Goal: Task Accomplishment & Management: Manage account settings

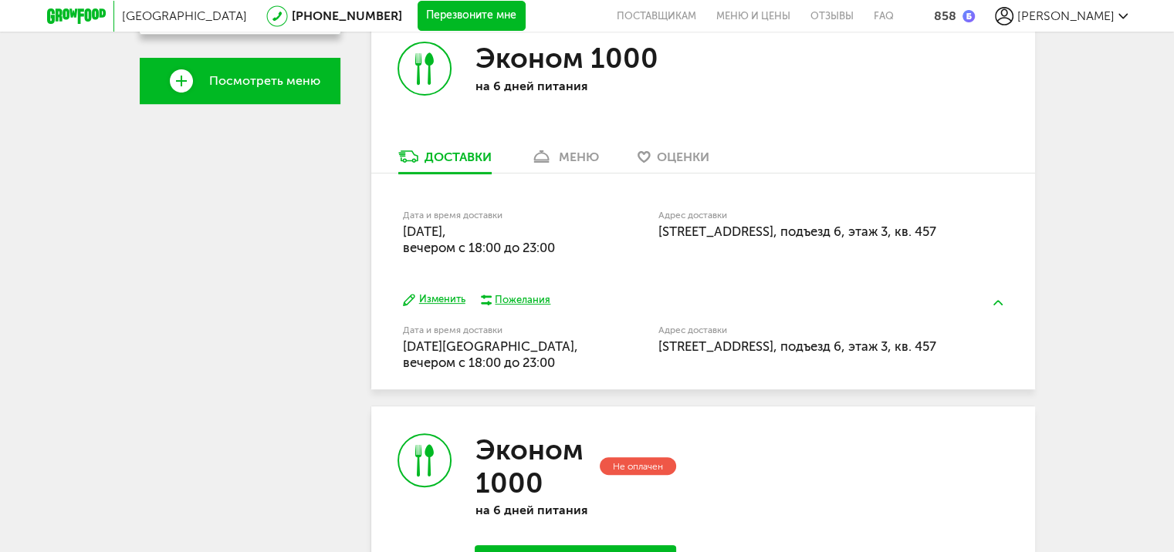
scroll to position [549, 0]
click at [437, 301] on button "Изменить" at bounding box center [434, 299] width 62 height 15
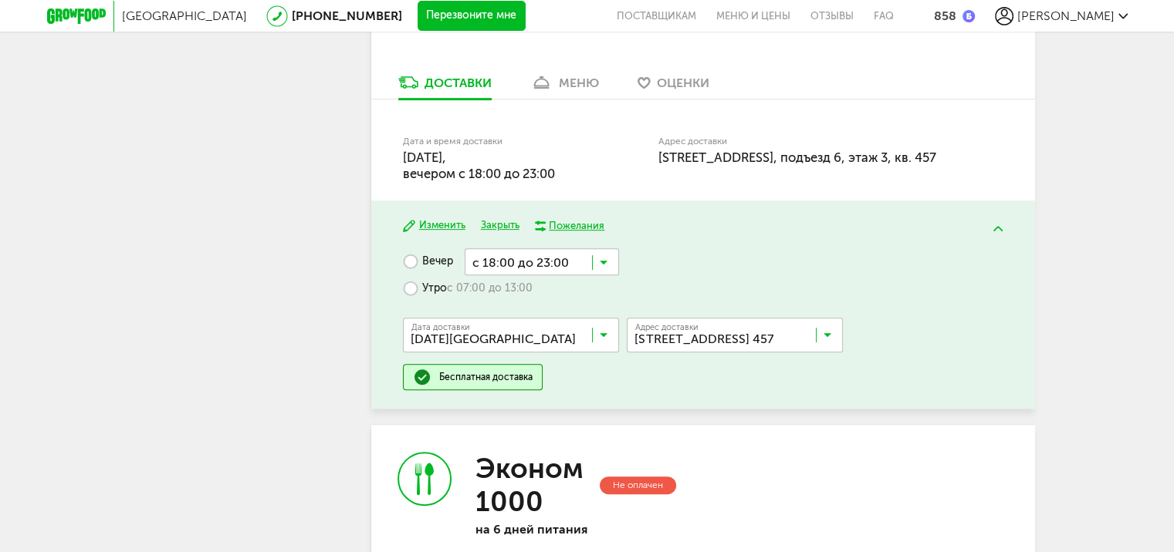
scroll to position [627, 0]
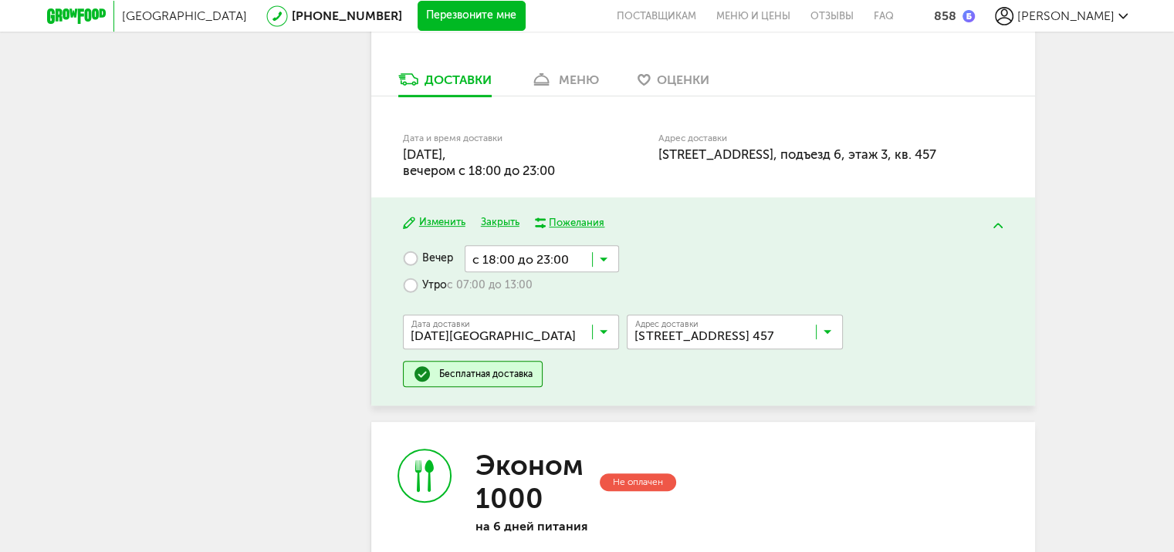
click at [608, 333] on input "Search for option" at bounding box center [515, 336] width 216 height 26
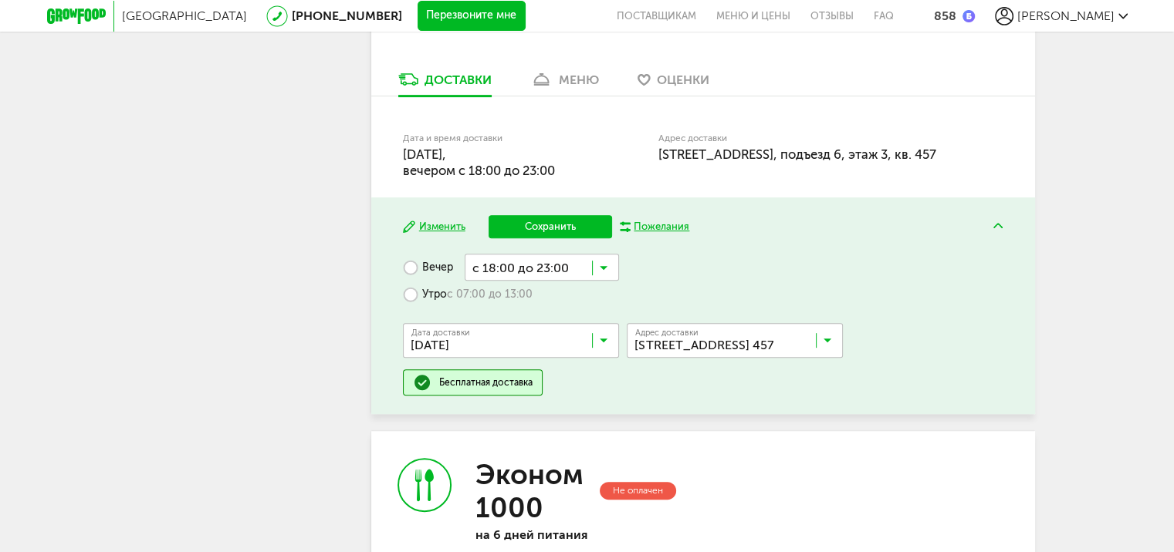
click at [508, 437] on span "[DATE]" at bounding box center [511, 441] width 214 height 32
click at [542, 224] on button "Сохранить" at bounding box center [549, 226] width 123 height 23
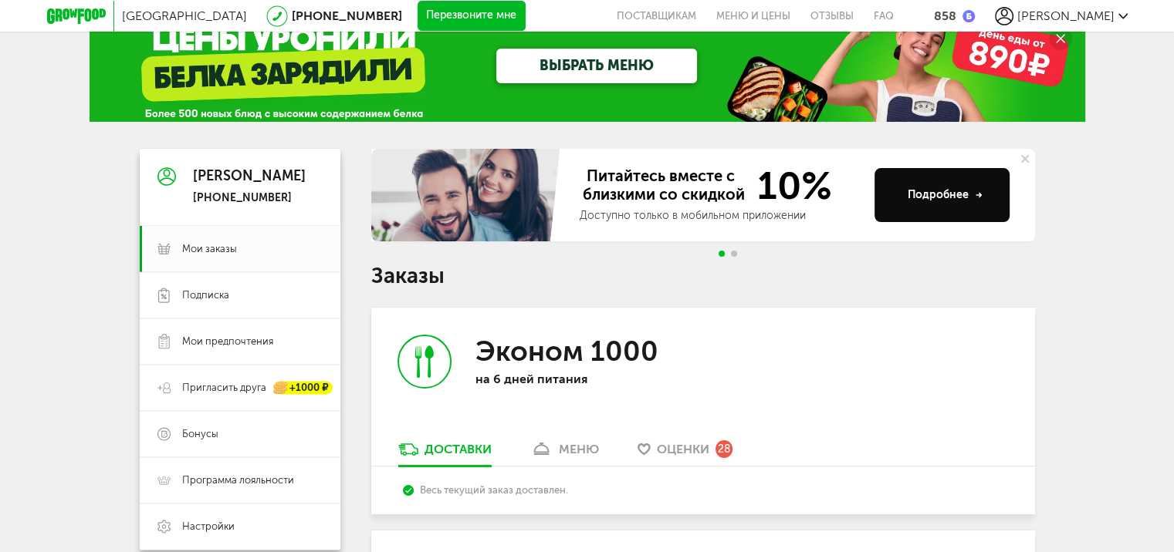
scroll to position [0, 0]
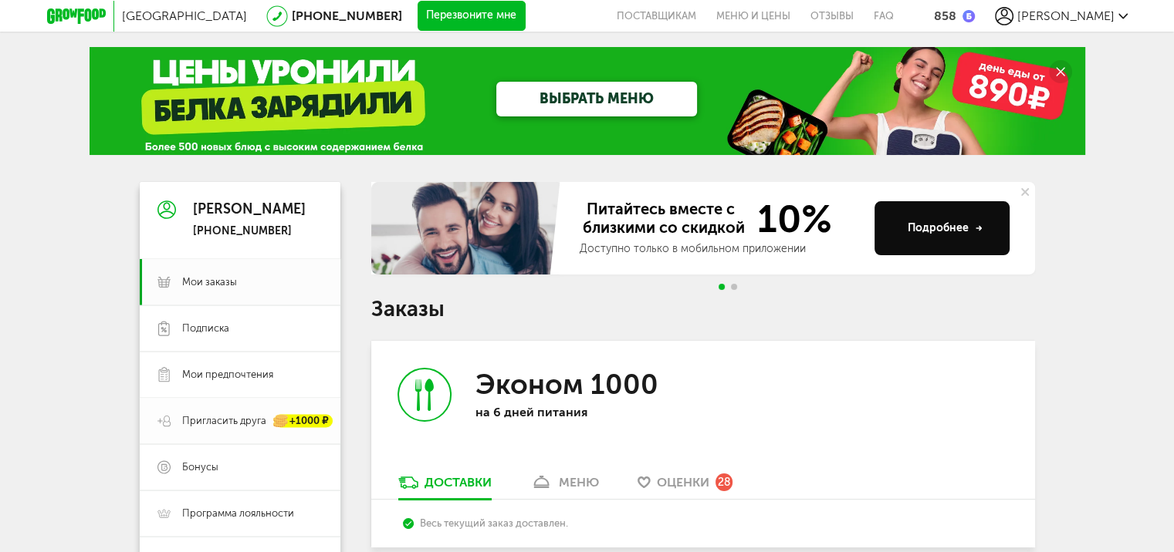
click at [221, 404] on link "Пригласить друга +1000 ₽" at bounding box center [240, 421] width 201 height 46
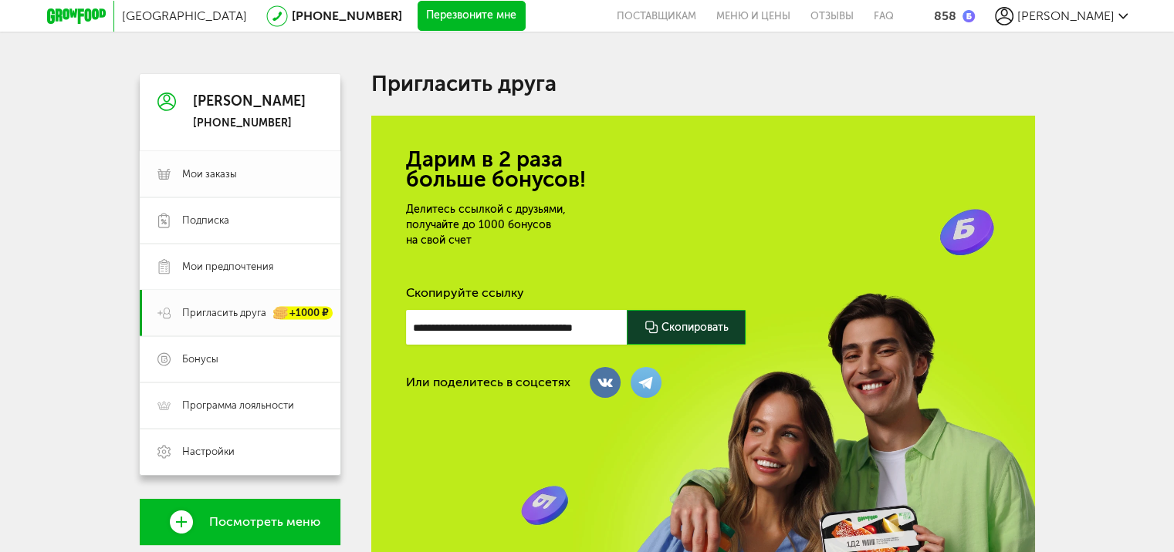
click at [208, 174] on span "Мои заказы" at bounding box center [209, 174] width 55 height 14
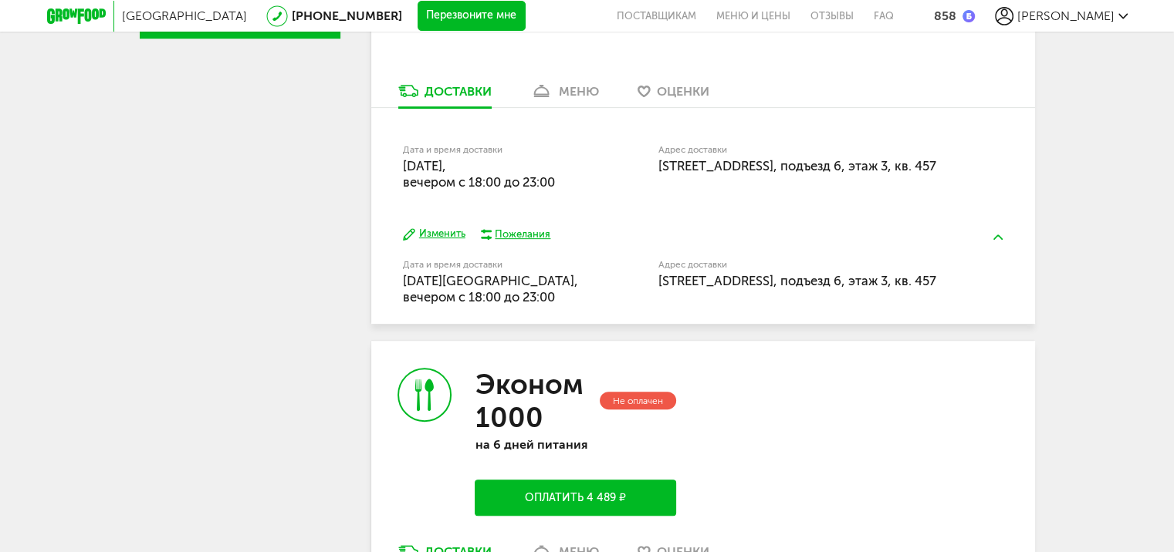
scroll to position [617, 0]
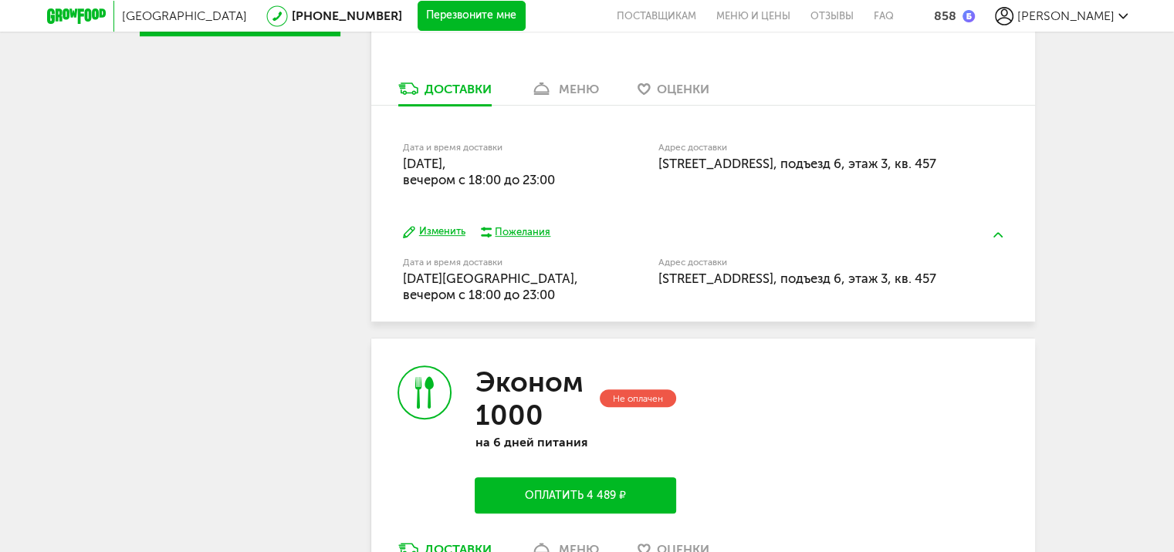
click at [440, 235] on button "Изменить" at bounding box center [434, 232] width 62 height 15
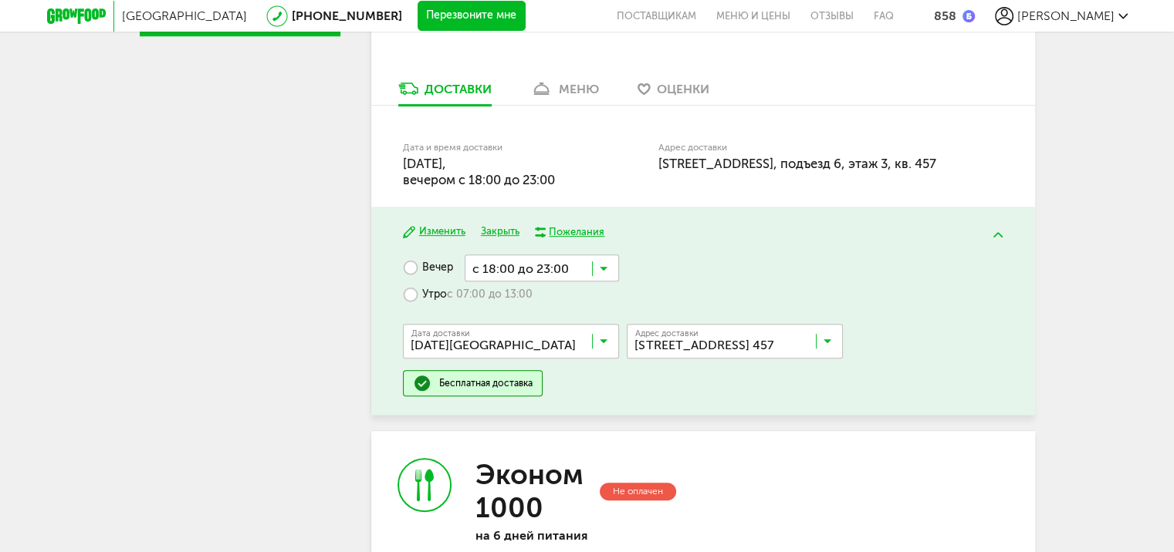
click at [606, 343] on icon at bounding box center [604, 344] width 8 height 15
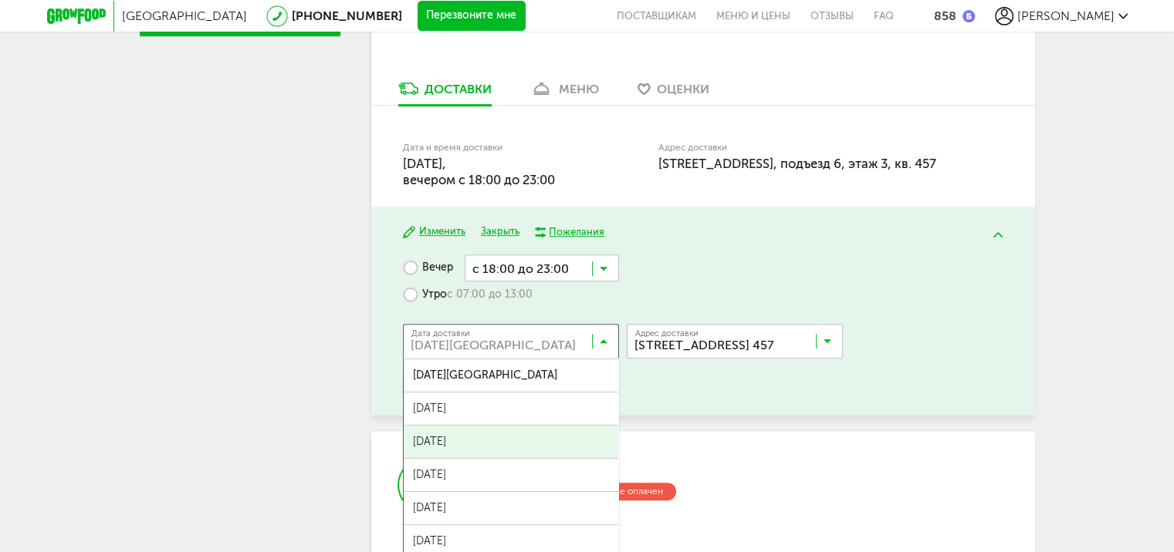
click at [488, 441] on span "[DATE]" at bounding box center [511, 442] width 214 height 32
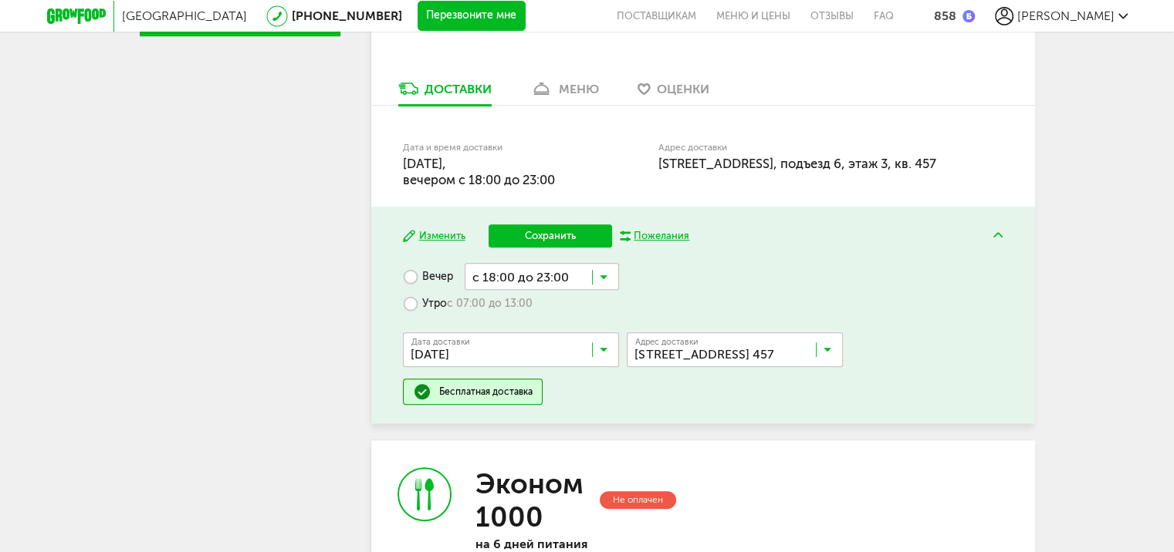
click at [451, 236] on button "Изменить" at bounding box center [434, 236] width 62 height 15
click at [437, 238] on button "Изменить" at bounding box center [434, 236] width 62 height 15
click at [545, 238] on button "Сохранить" at bounding box center [549, 236] width 123 height 23
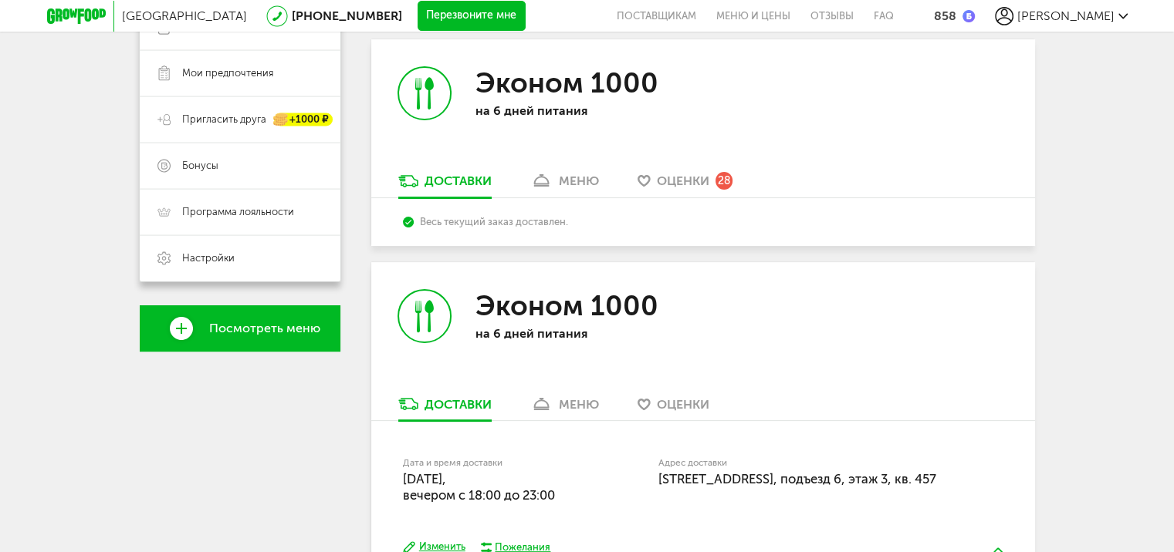
scroll to position [231, 0]
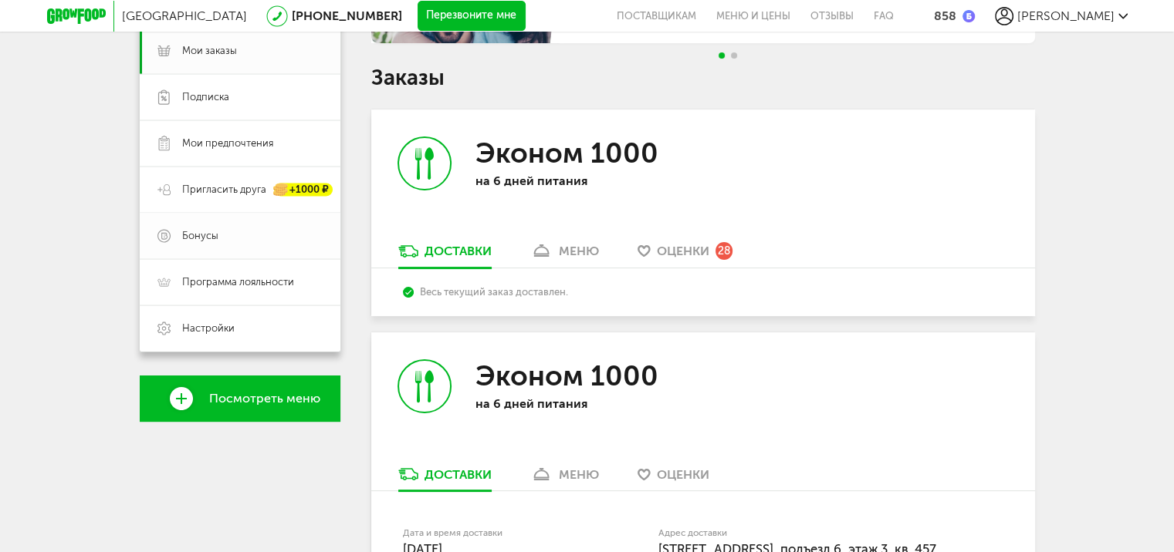
click at [211, 230] on span "Бонусы" at bounding box center [200, 236] width 36 height 14
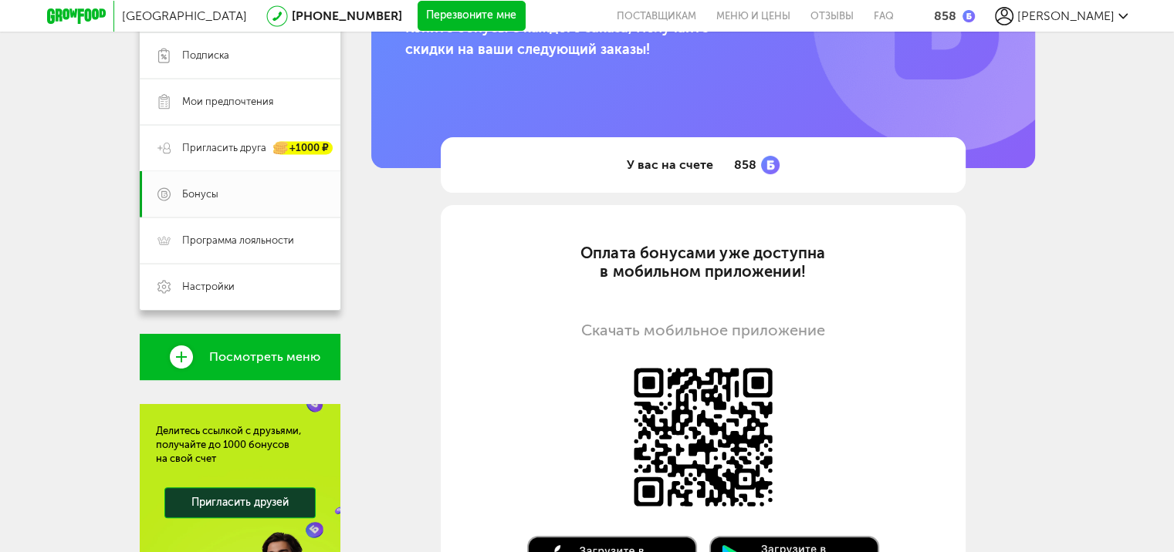
scroll to position [142, 0]
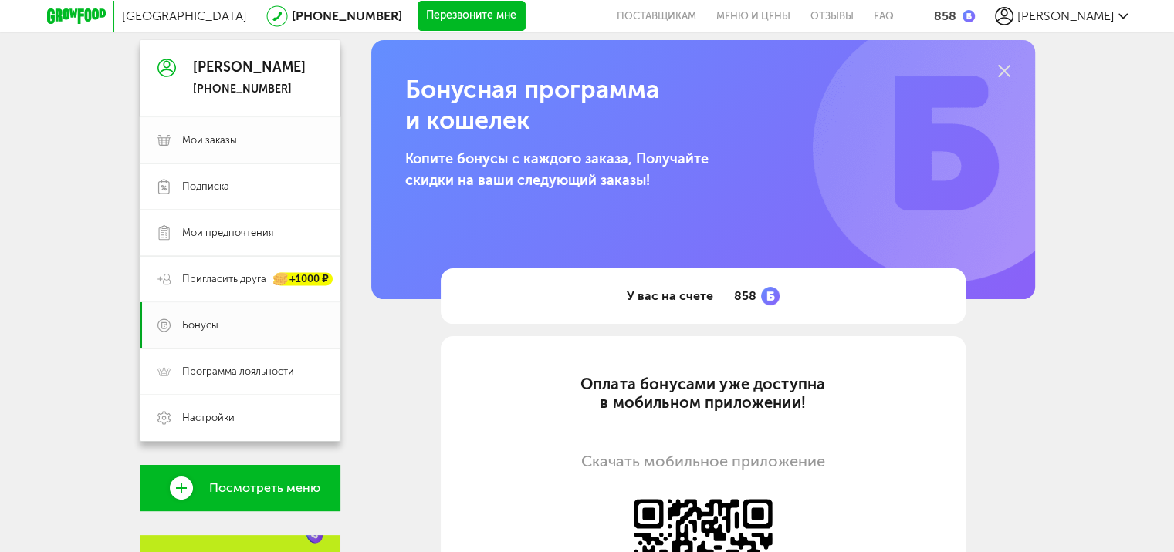
click at [188, 140] on span "Мои заказы" at bounding box center [209, 140] width 55 height 14
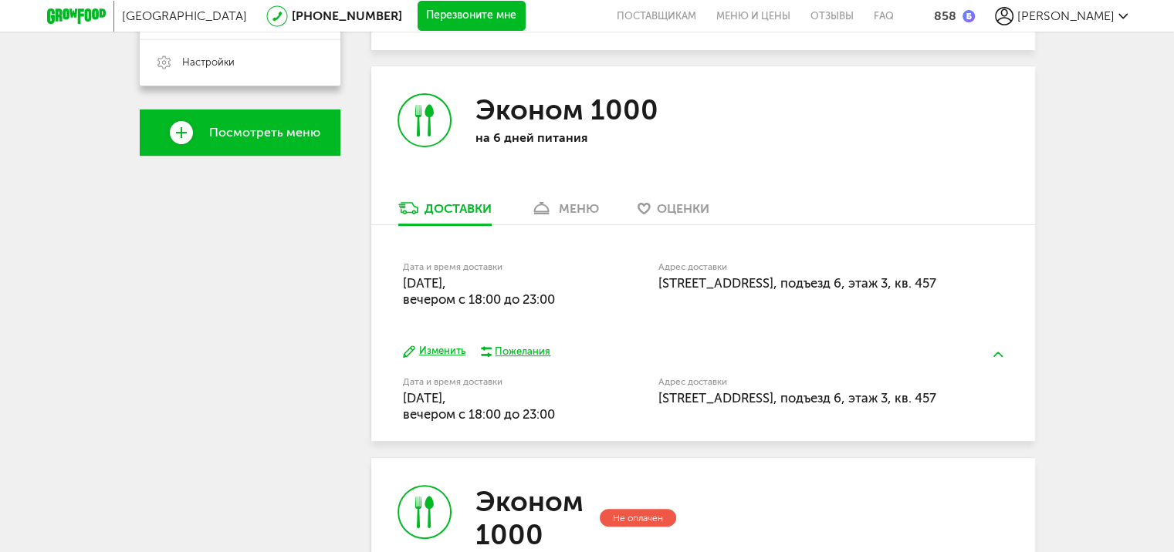
scroll to position [451, 0]
